Goal: Find specific page/section: Find specific page/section

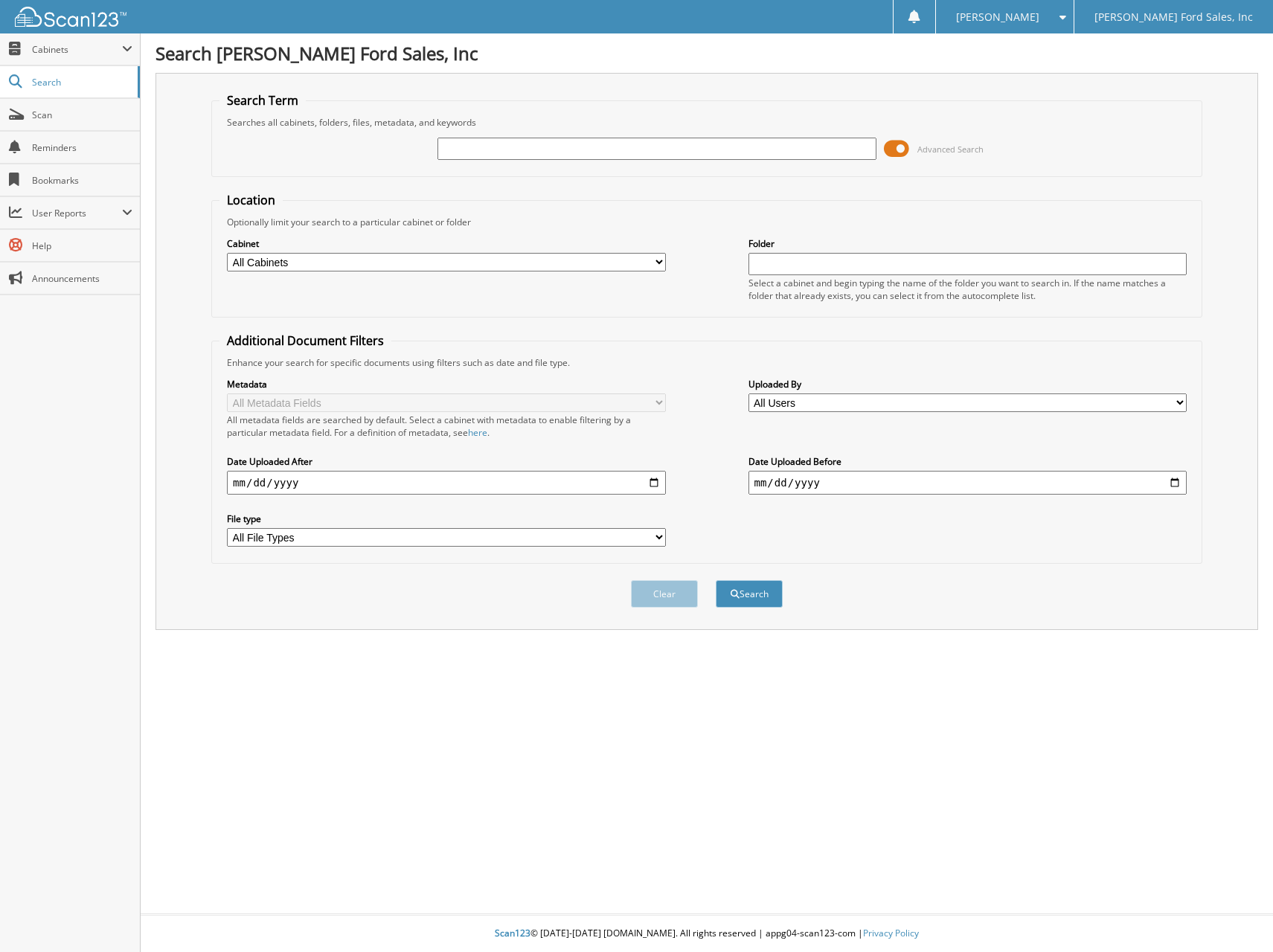
click at [706, 150] on input "text" at bounding box center [657, 149] width 438 height 23
type input "28799"
click at [716, 580] on button "Search" at bounding box center [749, 593] width 67 height 27
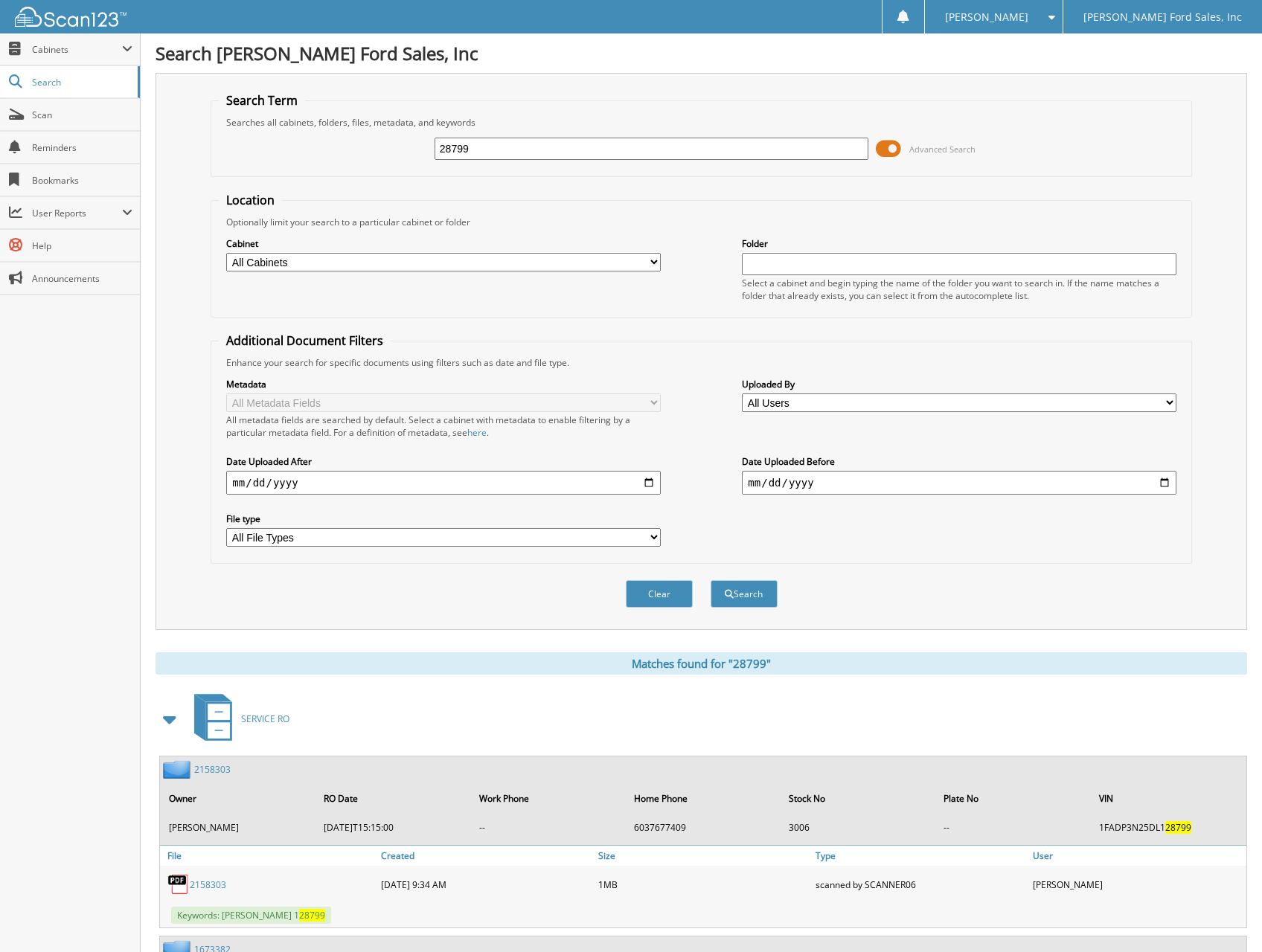
drag, startPoint x: 481, startPoint y: 153, endPoint x: 409, endPoint y: 159, distance: 72.2
click at [409, 157] on div "28799 Advanced Search" at bounding box center [701, 148] width 965 height 40
type input "COLLINS"
click at [711, 580] on button "Search" at bounding box center [745, 593] width 67 height 27
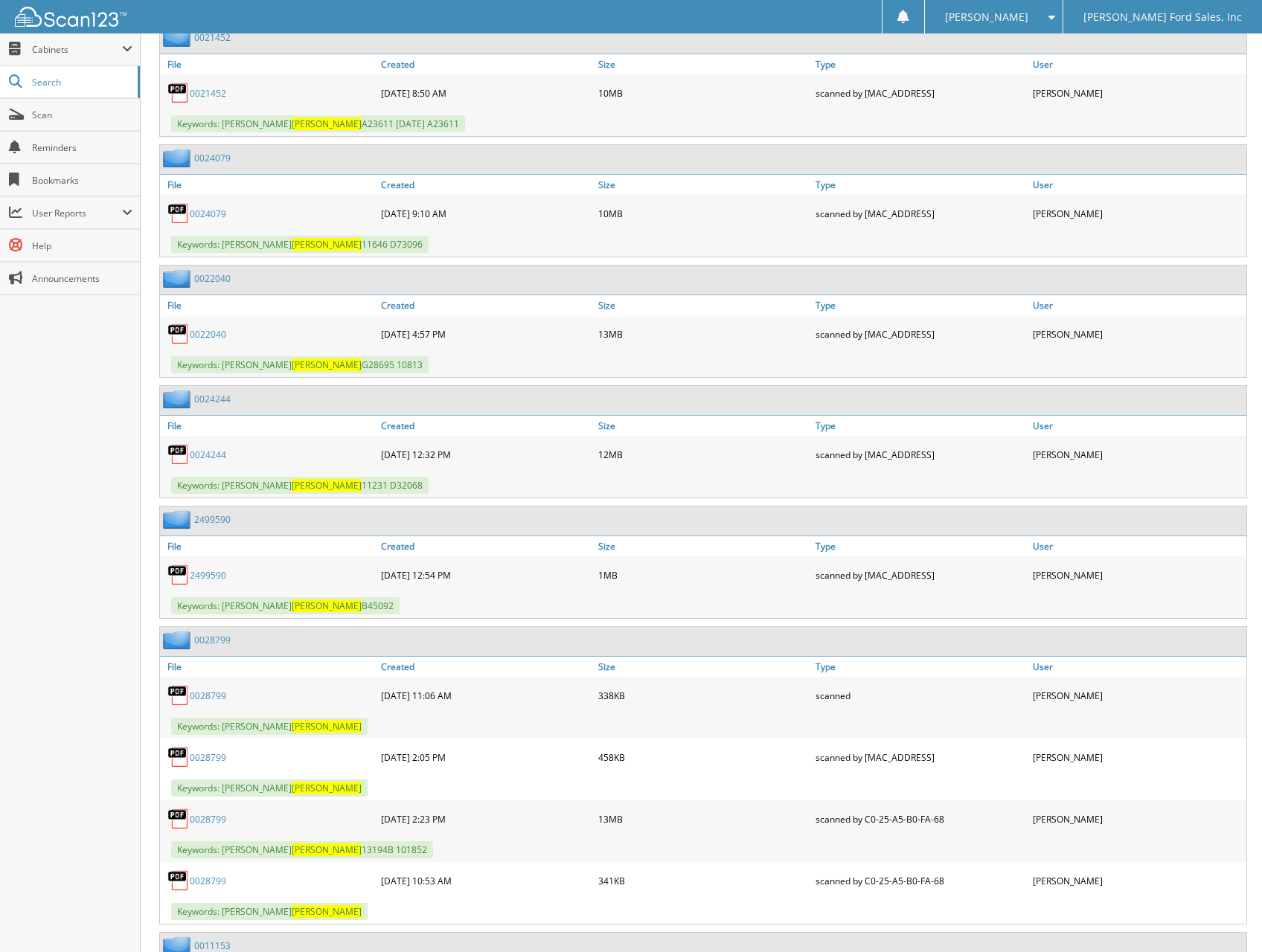
scroll to position [2604, 0]
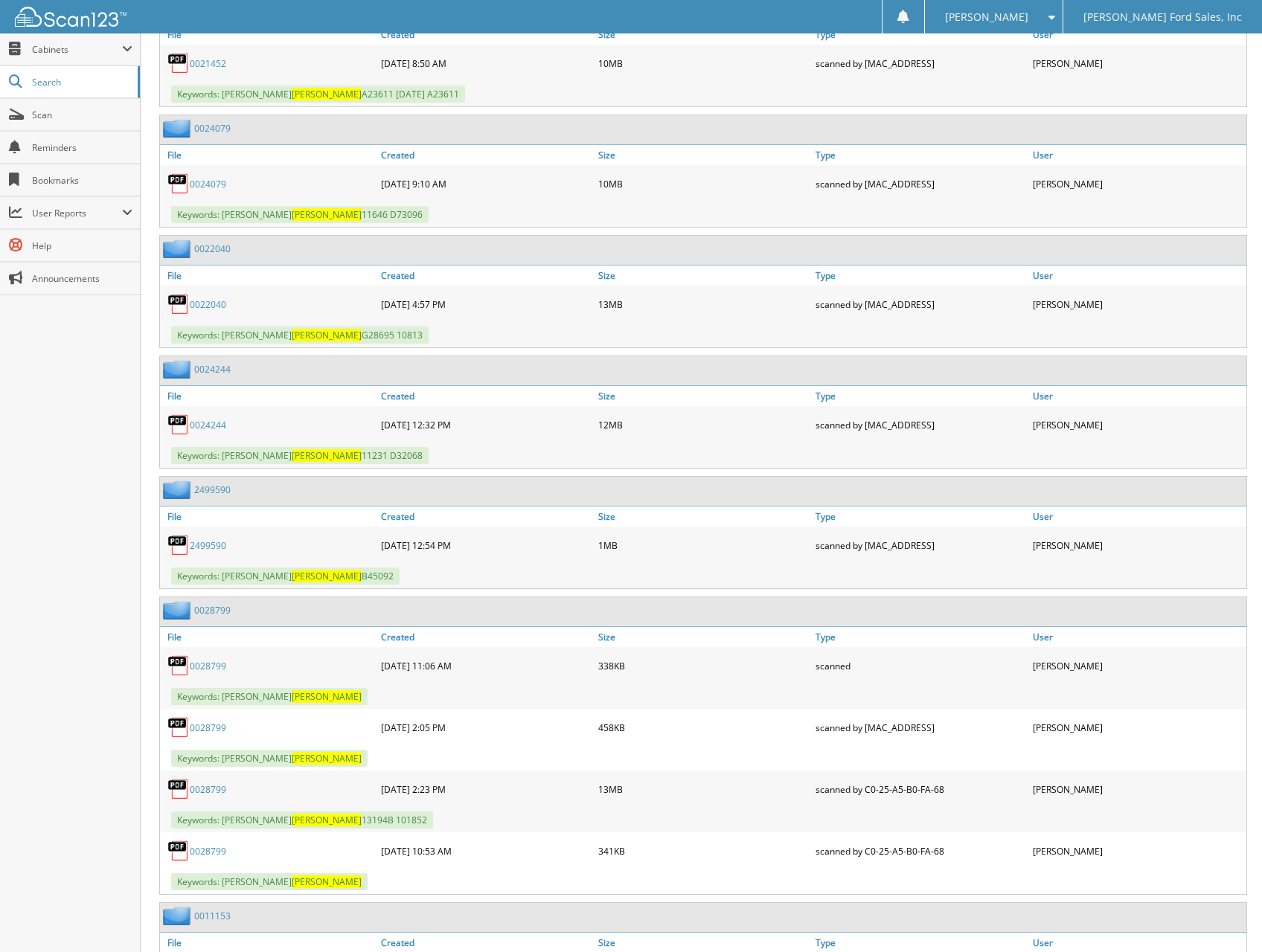
click at [204, 784] on link "0028799" at bounding box center [207, 790] width 37 height 13
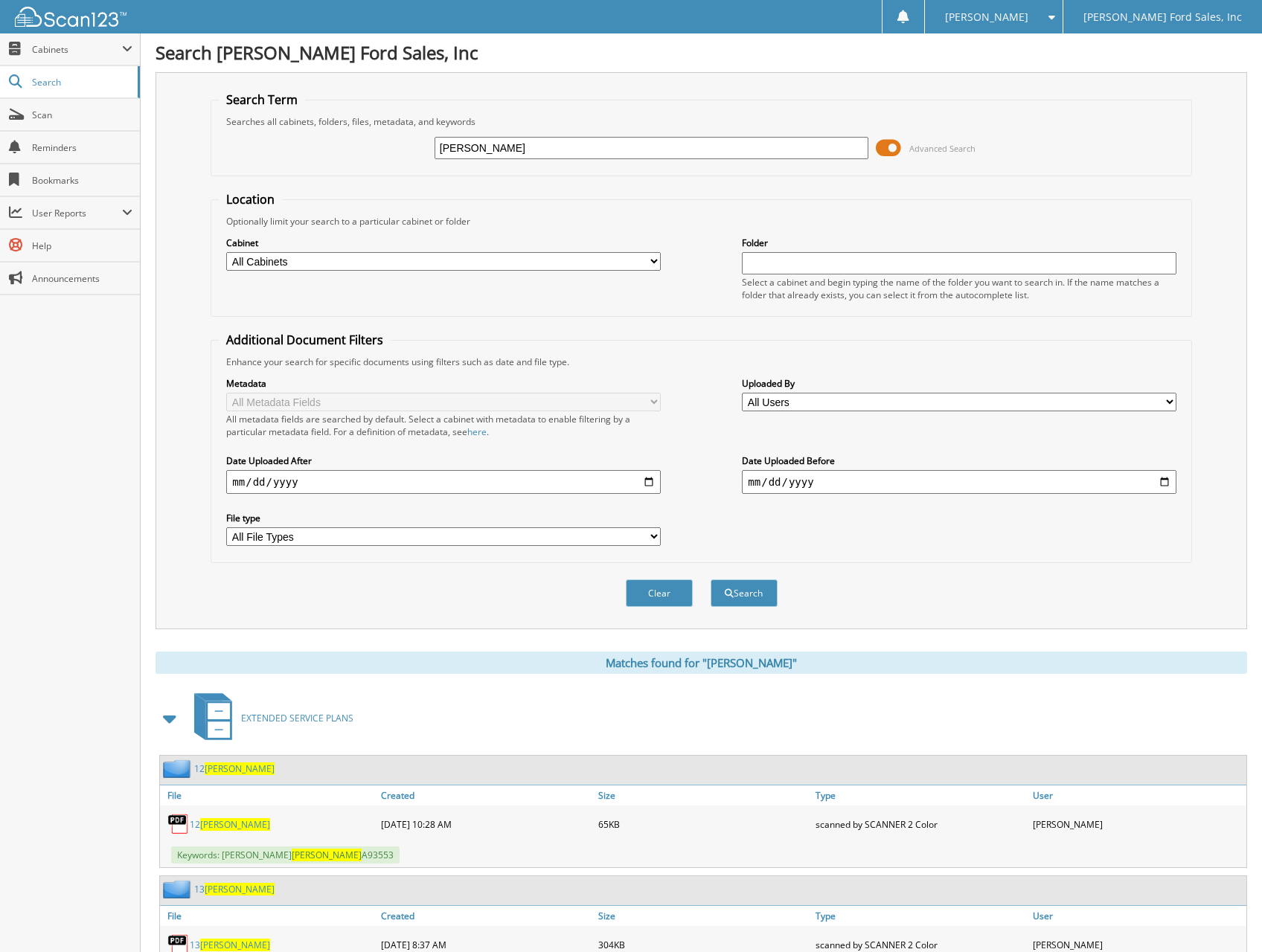
scroll to position [0, 0]
drag, startPoint x: 547, startPoint y: 153, endPoint x: 375, endPoint y: 162, distance: 172.2
click at [375, 160] on div "COLLINS Advanced Search" at bounding box center [701, 148] width 965 height 40
type input "LEGACY"
click at [711, 580] on button "Search" at bounding box center [745, 593] width 67 height 27
